Goal: Task Accomplishment & Management: Manage account settings

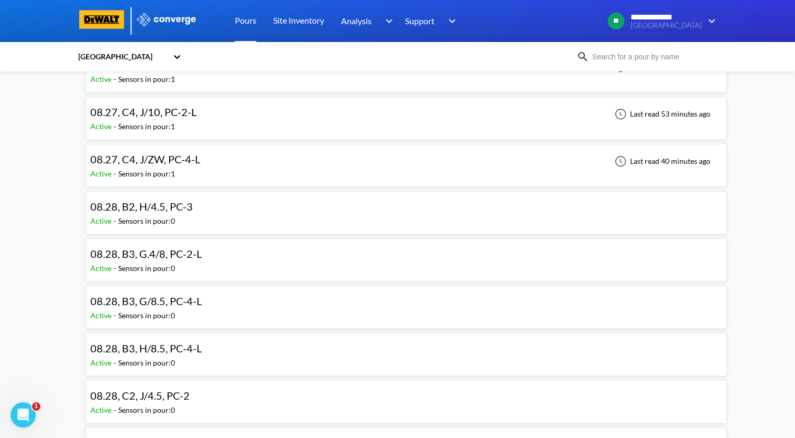
scroll to position [841, 0]
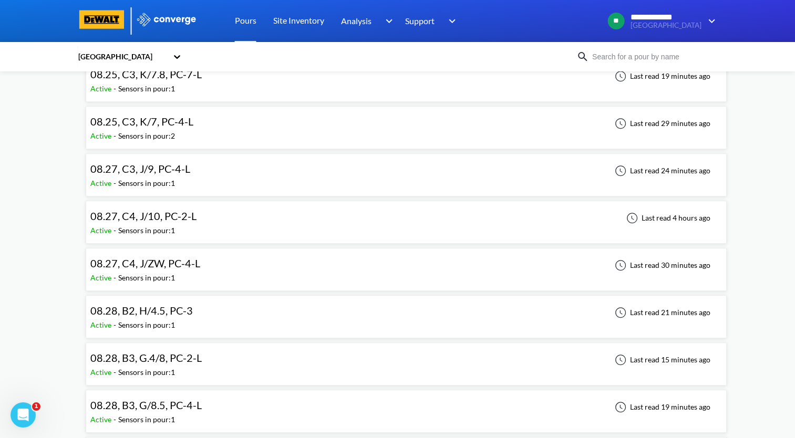
scroll to position [789, 0]
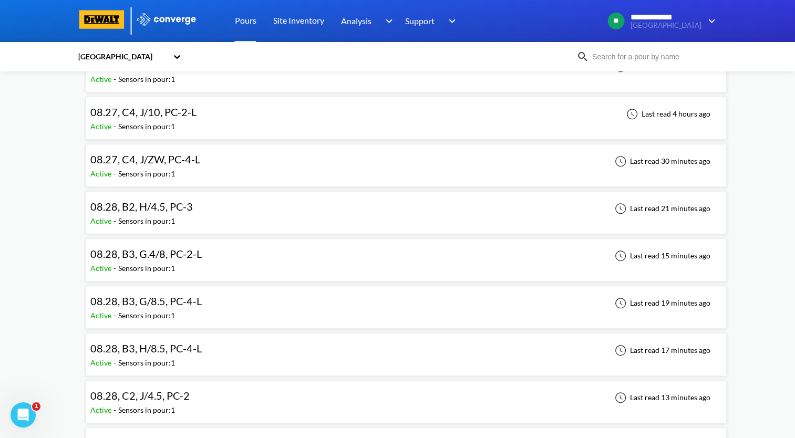
click at [198, 310] on div "Active - Sensors in pour: 1" at bounding box center [148, 316] width 117 height 12
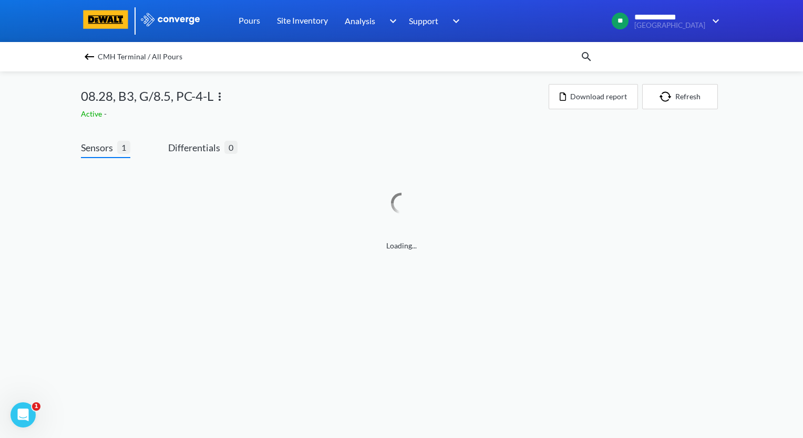
click at [223, 99] on img at bounding box center [219, 96] width 13 height 13
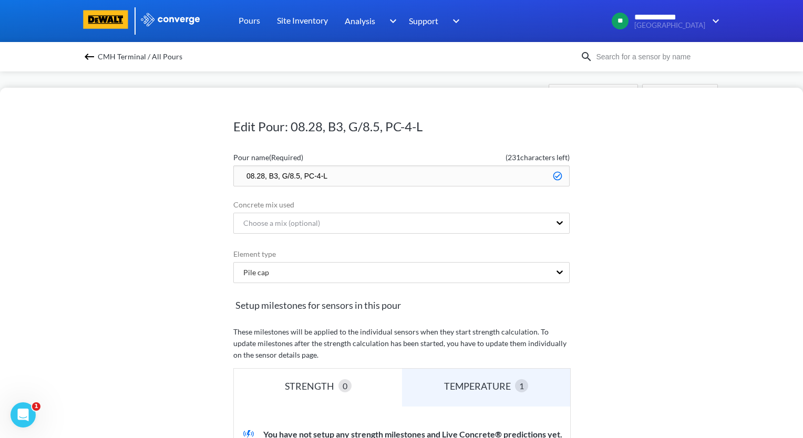
click at [271, 175] on input "08.28, B3, G/8.5, PC-4-L" at bounding box center [401, 176] width 336 height 21
click at [329, 176] on input "08.28, C3, G/8.5, PC-4-L" at bounding box center [401, 176] width 336 height 21
click at [317, 174] on input "08.28, C3, G/8.5, PC-4-D" at bounding box center [401, 176] width 336 height 21
click at [294, 177] on input "08.28, C3, G/8.5, PC-2-D" at bounding box center [401, 176] width 336 height 21
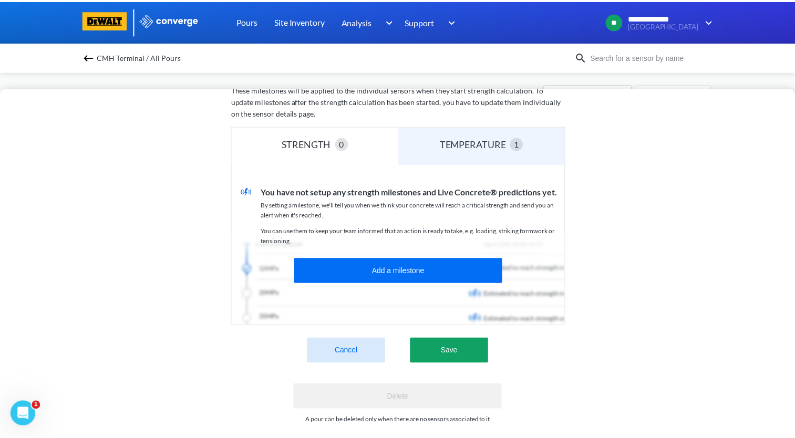
scroll to position [260, 0]
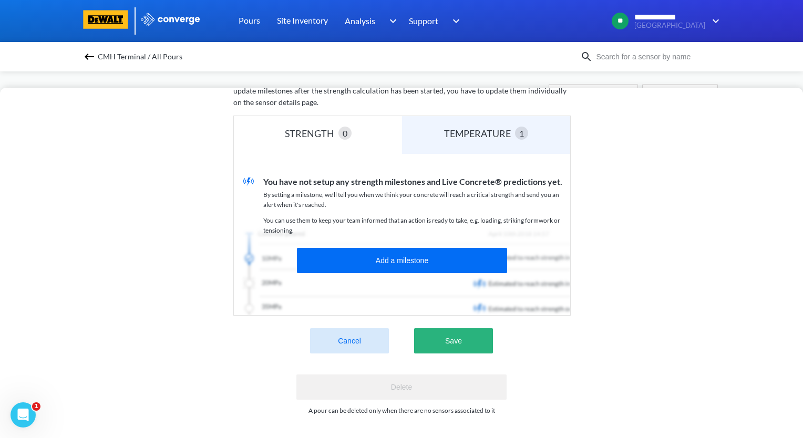
type input "08.28, C3, H.2/8.1, PC-2-D"
click at [450, 341] on button "Save" at bounding box center [453, 341] width 79 height 25
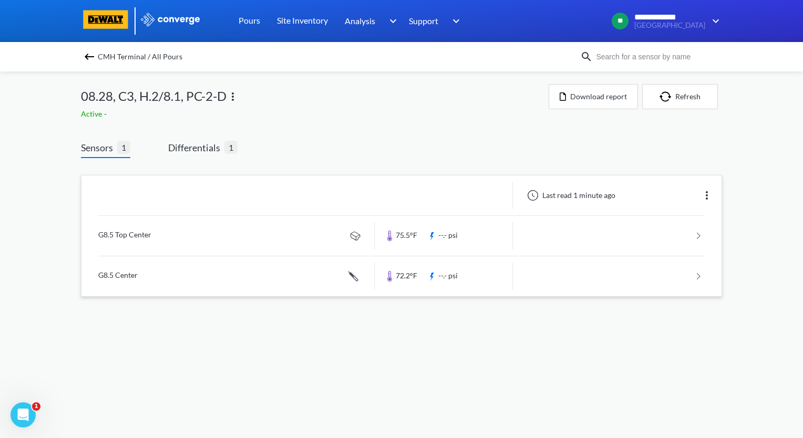
click at [132, 232] on link at bounding box center [401, 236] width 607 height 40
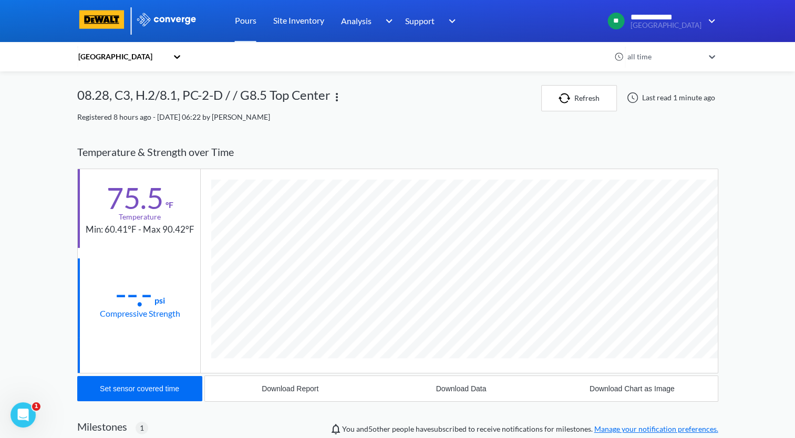
click at [339, 99] on img at bounding box center [337, 97] width 13 height 13
click at [304, 100] on div "Edit" at bounding box center [309, 97] width 67 height 20
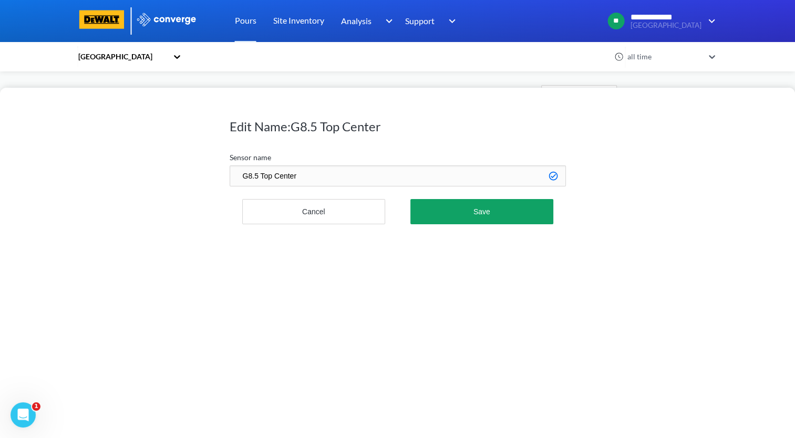
drag, startPoint x: 259, startPoint y: 176, endPoint x: 219, endPoint y: 184, distance: 40.8
click at [219, 184] on div "Edit Name: G8.5 Top Center Sensor name G8.5 Top Center Cancel Save" at bounding box center [397, 263] width 795 height 351
drag, startPoint x: 265, startPoint y: 176, endPoint x: 217, endPoint y: 179, distance: 48.5
click at [217, 179] on div "Edit Name: G8.5 Top Center Sensor name H.2/8.1 Top Center Cancel Save" at bounding box center [397, 263] width 795 height 351
type input "H.2/8.1 Top Center"
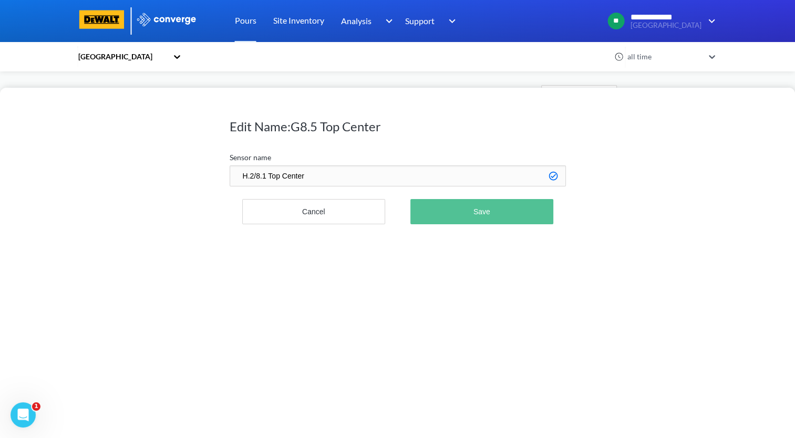
click at [532, 221] on button "Save" at bounding box center [482, 211] width 142 height 25
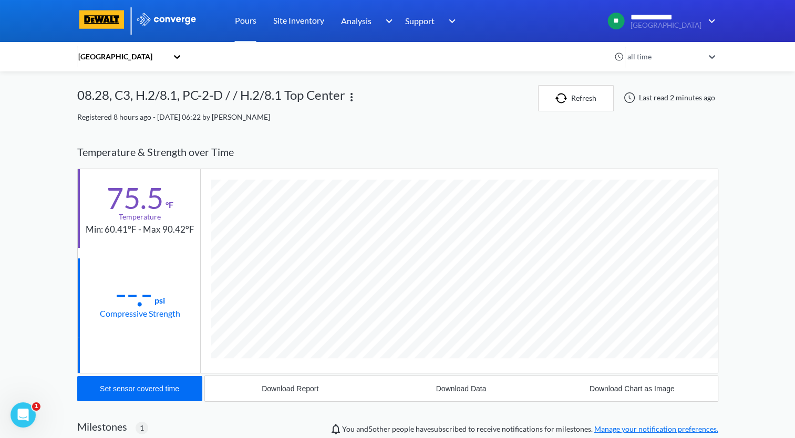
scroll to position [625, 641]
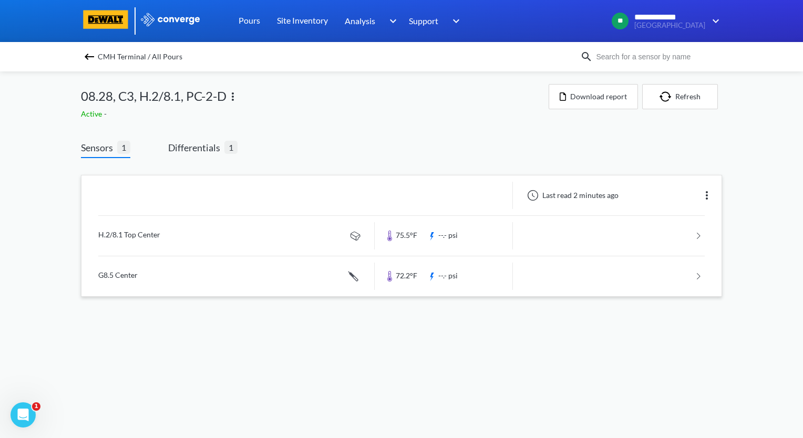
click at [139, 277] on link at bounding box center [401, 277] width 607 height 40
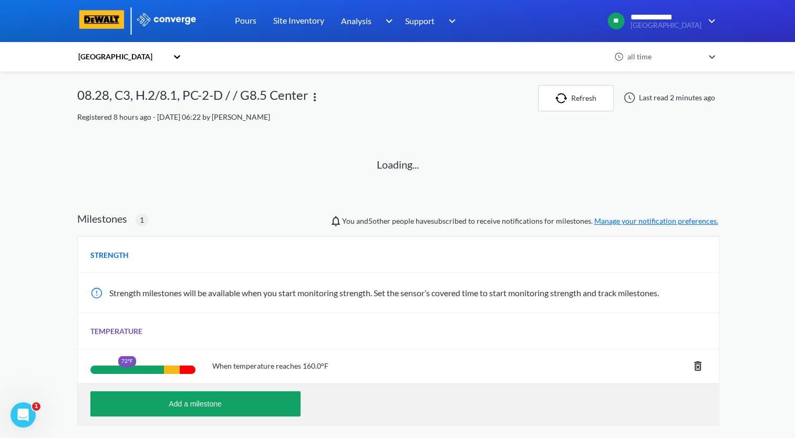
click at [315, 97] on img at bounding box center [315, 97] width 13 height 13
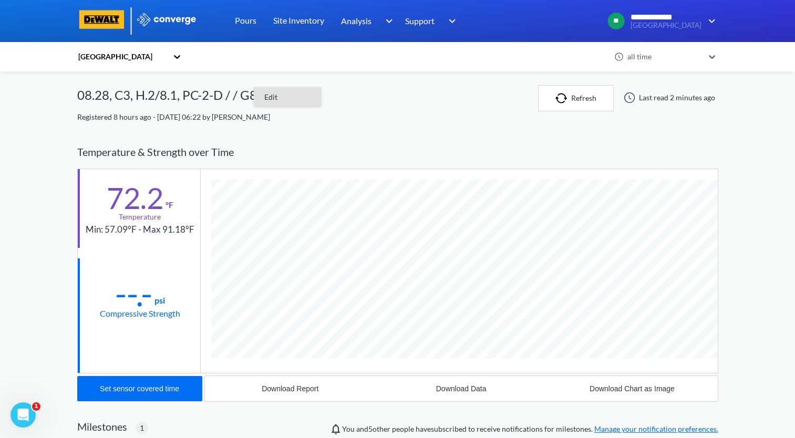
scroll to position [645, 641]
click at [270, 99] on div "Edit" at bounding box center [287, 97] width 67 height 20
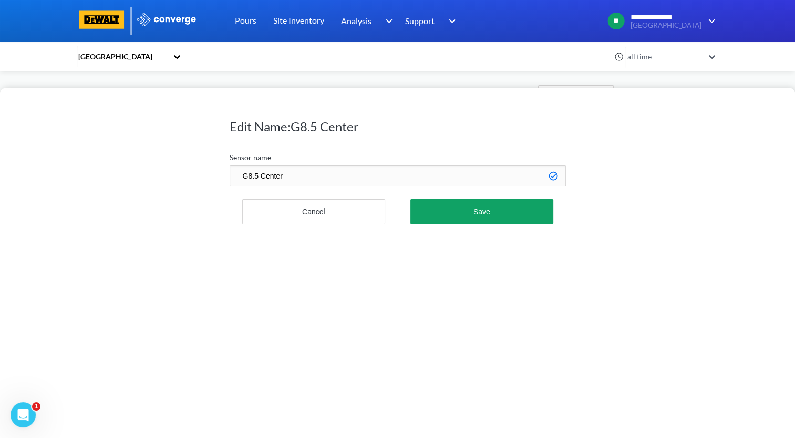
drag, startPoint x: 257, startPoint y: 174, endPoint x: 204, endPoint y: 177, distance: 53.2
click at [204, 177] on div "Edit Name: G8.5 Center Sensor name G8.5 Center Cancel Save" at bounding box center [397, 263] width 795 height 351
paste input "H.2/8.1"
type input "H.2/8.1 Center"
click at [520, 220] on button "Save" at bounding box center [482, 211] width 142 height 25
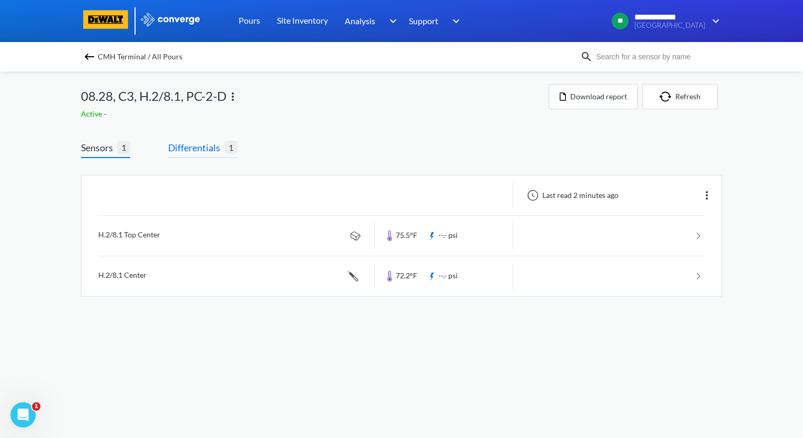
click at [197, 147] on span "Differentials" at bounding box center [196, 147] width 56 height 15
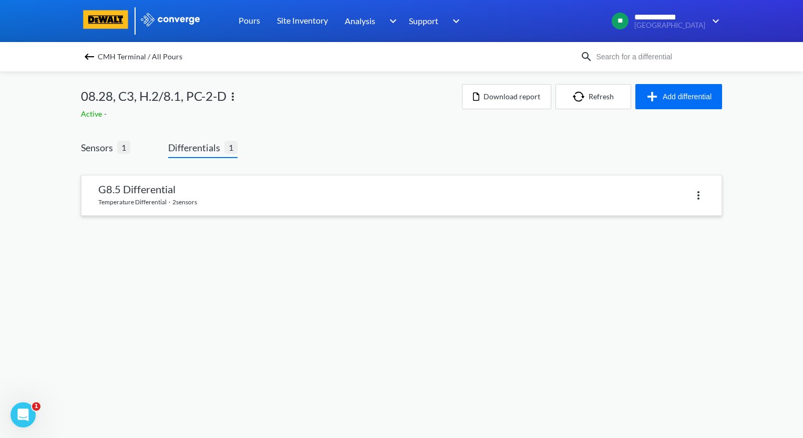
click at [699, 199] on img at bounding box center [698, 195] width 13 height 13
click at [355, 198] on link at bounding box center [401, 196] width 640 height 40
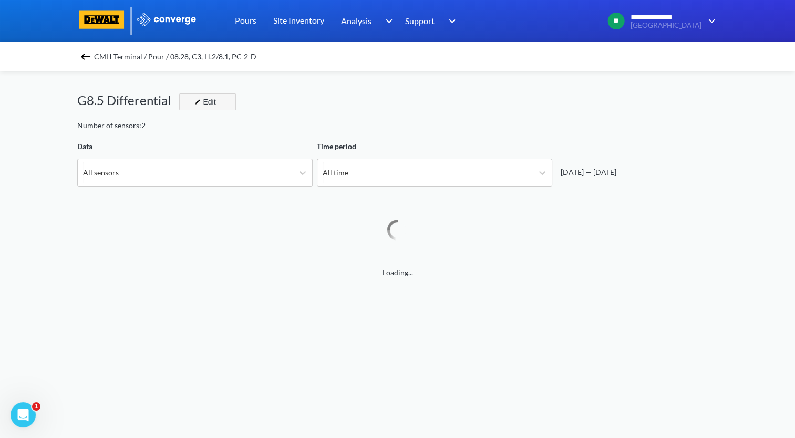
click at [202, 100] on div "Edit" at bounding box center [203, 102] width 27 height 13
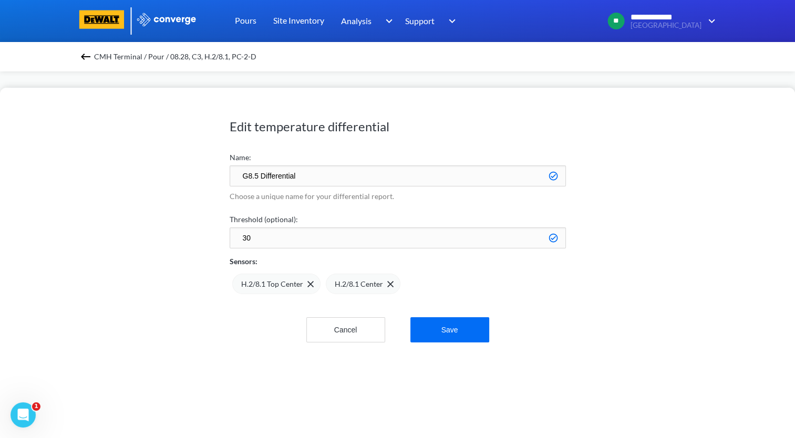
scroll to position [880, 795]
drag, startPoint x: 259, startPoint y: 173, endPoint x: 208, endPoint y: 176, distance: 51.0
click at [208, 176] on div "Edit temperature differential Name: G8.5 Differential Choose a unique name for …" at bounding box center [397, 263] width 795 height 351
paste input "H.2/8.1"
type input "H.2/8.1 Differential"
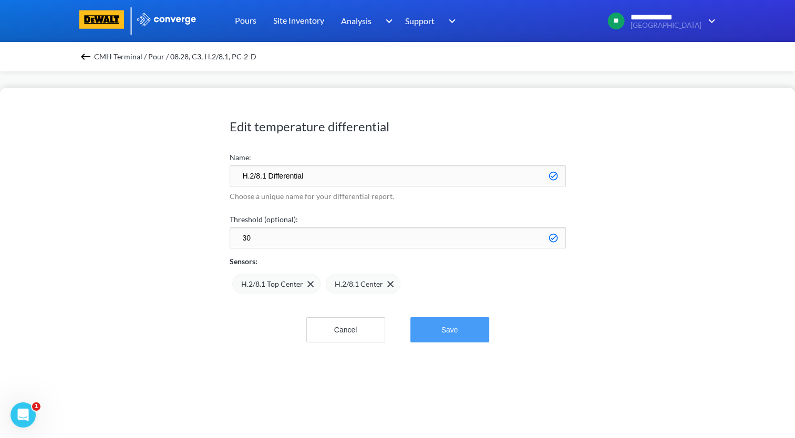
click at [471, 337] on button "Save" at bounding box center [450, 330] width 79 height 25
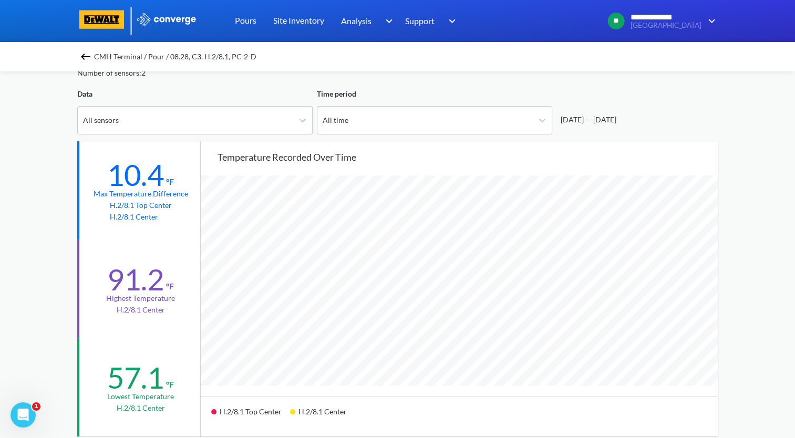
scroll to position [0, 0]
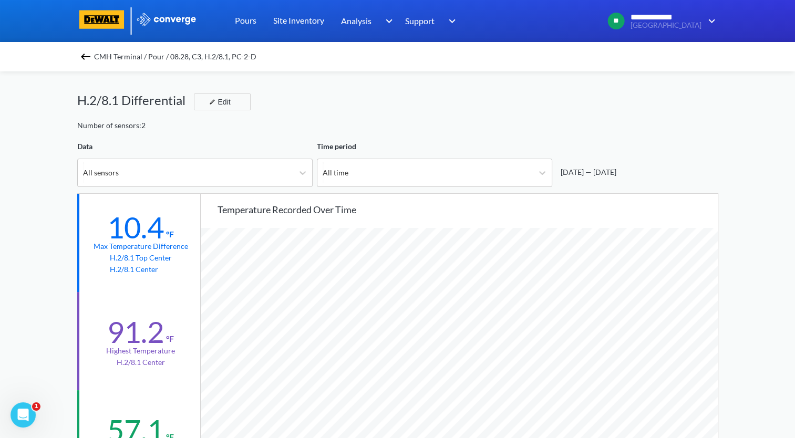
click at [92, 58] on img at bounding box center [85, 56] width 13 height 13
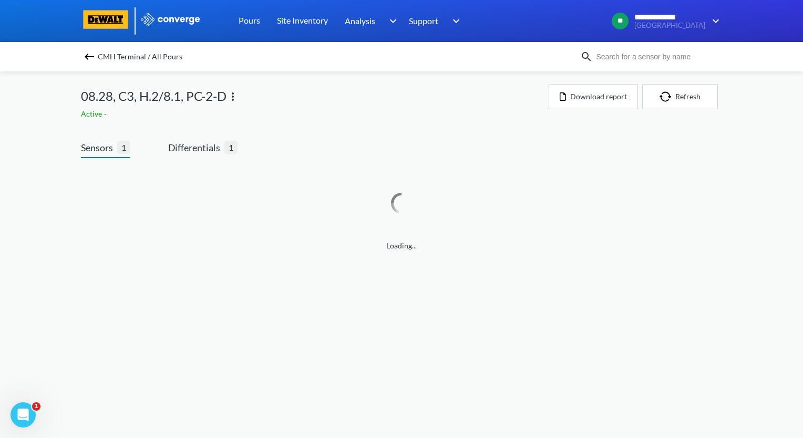
click at [92, 58] on img at bounding box center [89, 56] width 13 height 13
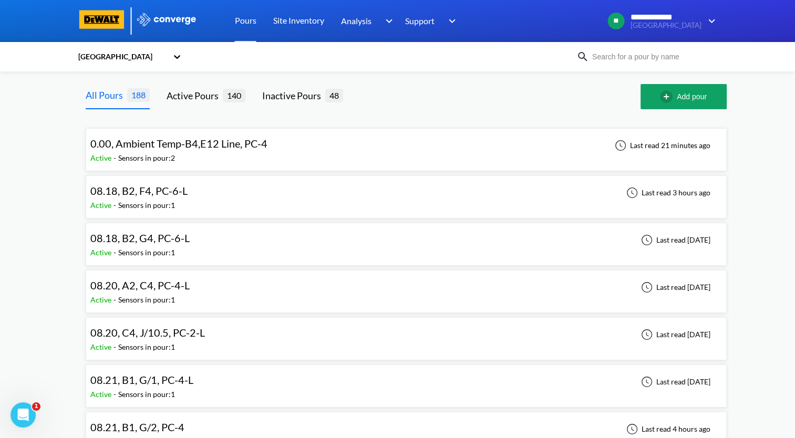
click at [195, 195] on div "08.18, B2, F4, PC-6-L Active - Sensors in pour: 1 Last read 3 hours ago" at bounding box center [406, 197] width 632 height 34
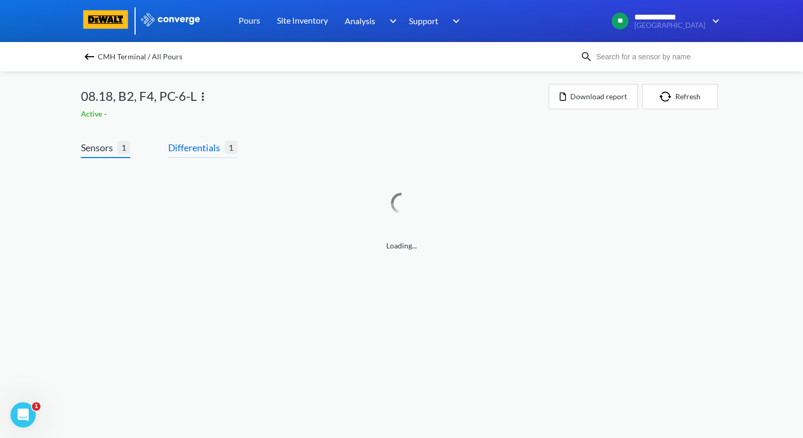
click at [193, 150] on span "Differentials" at bounding box center [196, 147] width 56 height 15
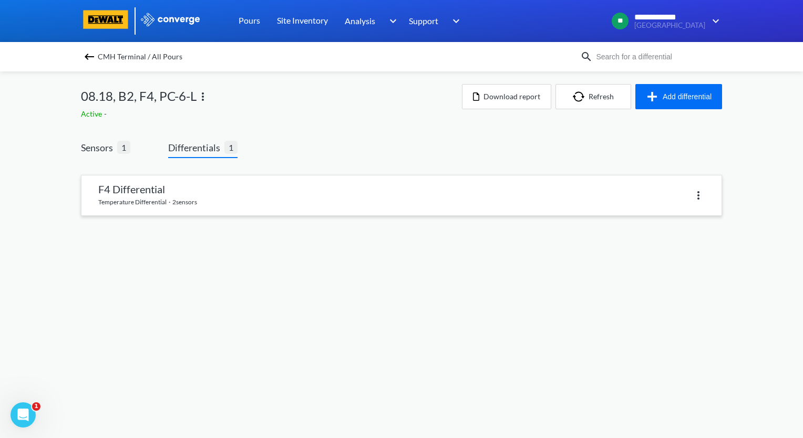
click at [199, 189] on link at bounding box center [401, 196] width 640 height 40
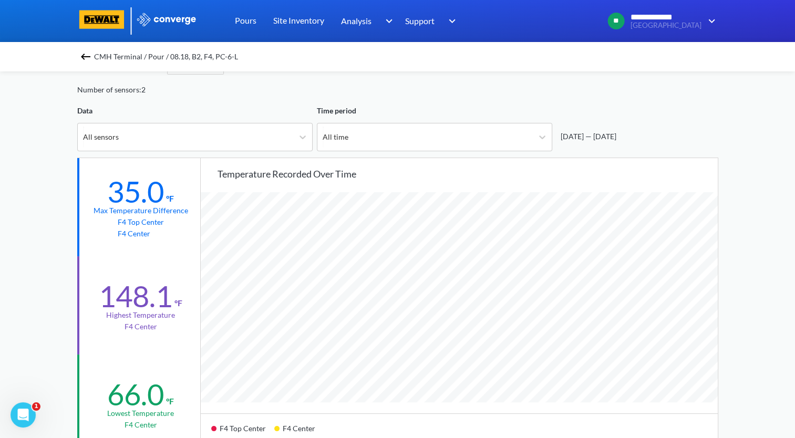
scroll to position [53, 0]
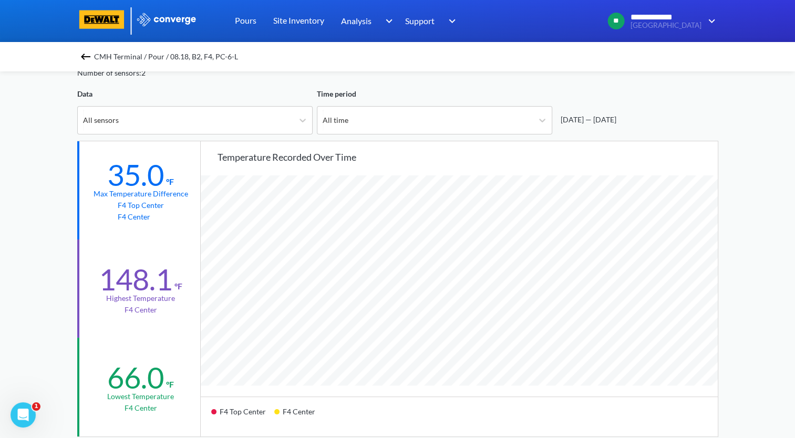
click at [86, 59] on img at bounding box center [85, 56] width 13 height 13
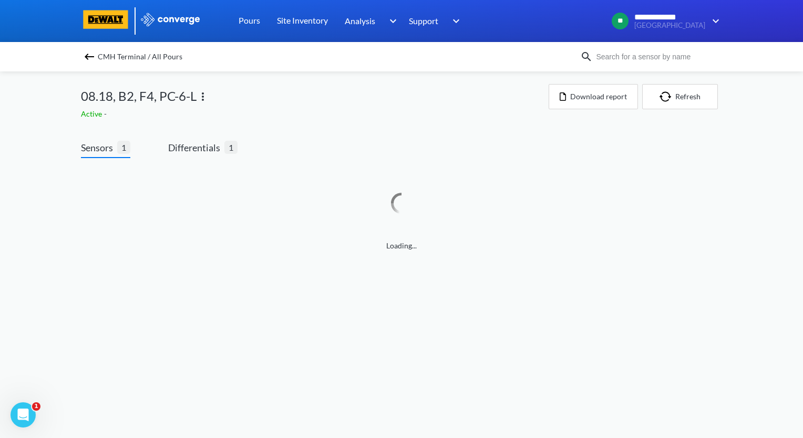
click at [91, 58] on img at bounding box center [89, 56] width 13 height 13
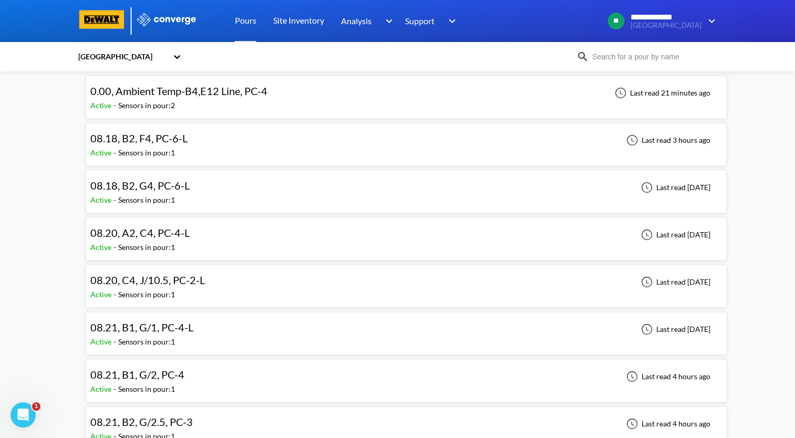
scroll to position [105, 0]
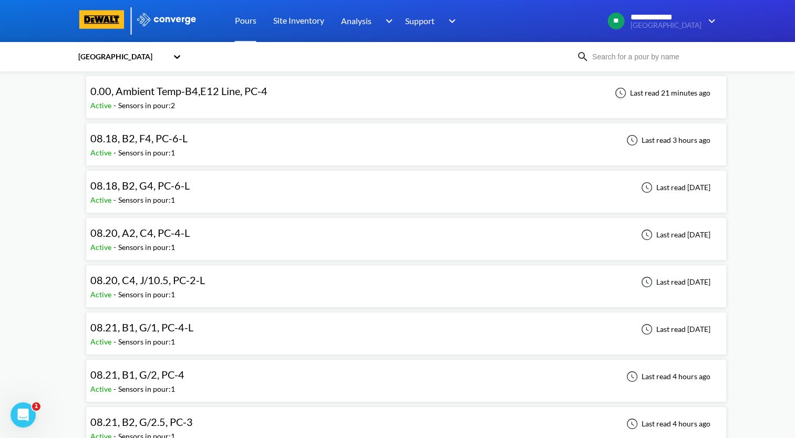
scroll to position [0, 0]
